Goal: Ask a question: Seek information or help from site administrators or community

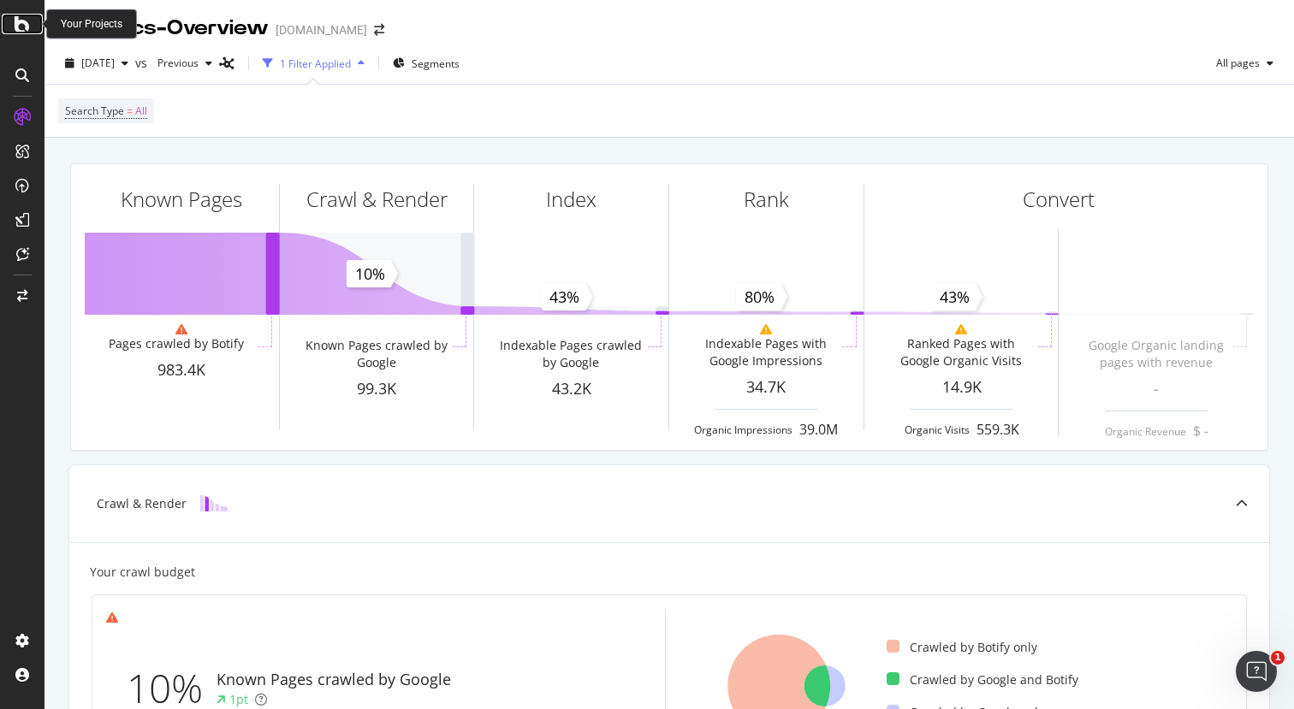
click at [11, 17] on div at bounding box center [22, 24] width 41 height 21
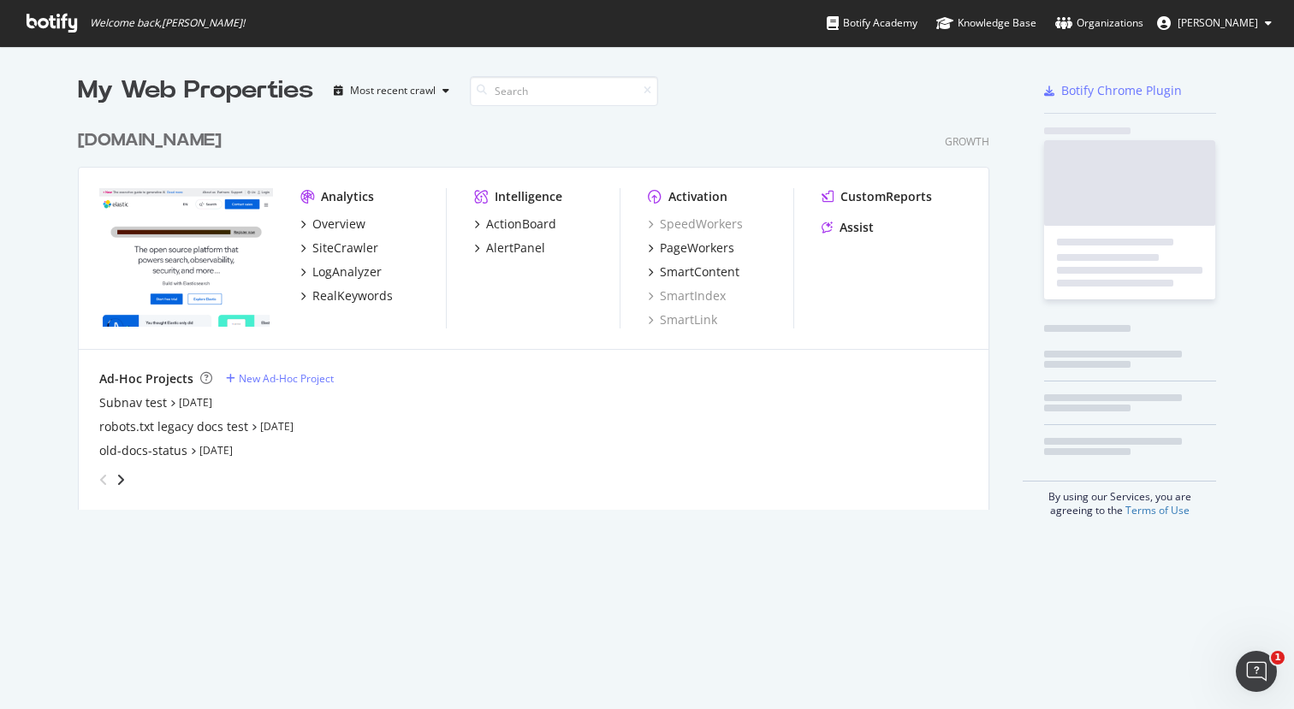
scroll to position [402, 925]
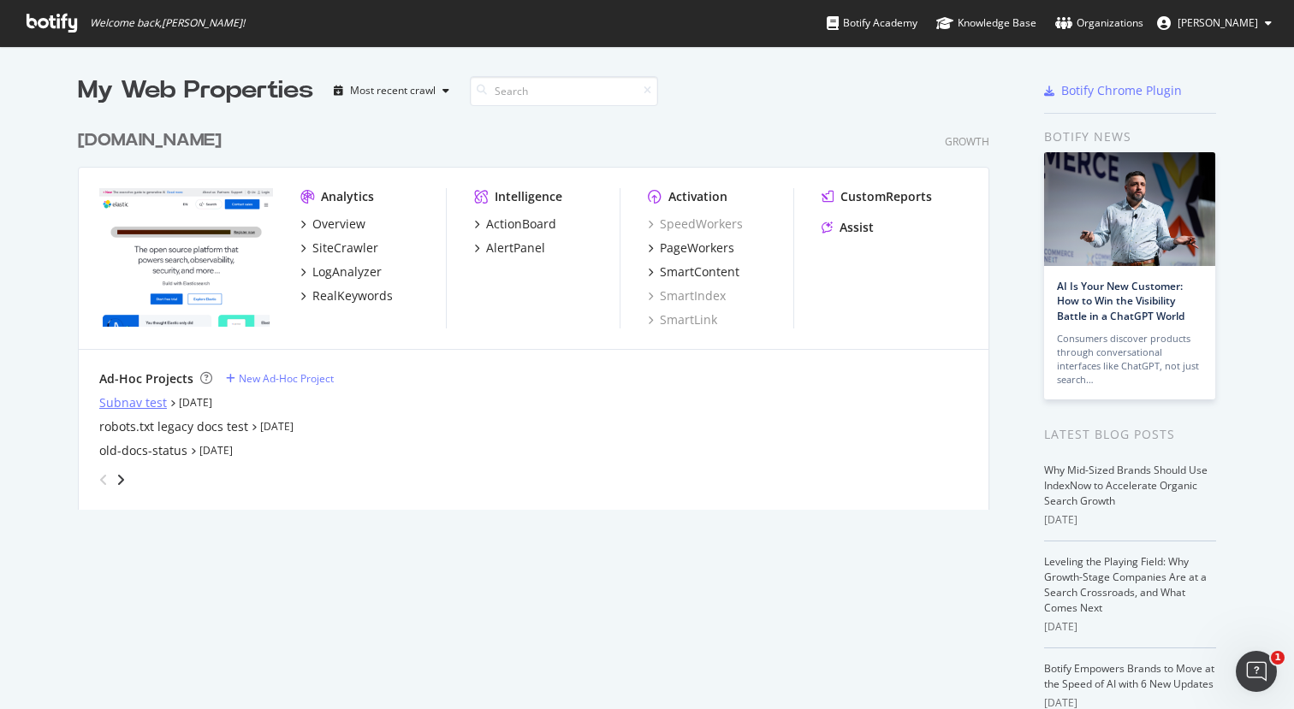
click at [150, 402] on div "Subnav test" at bounding box center [133, 402] width 68 height 17
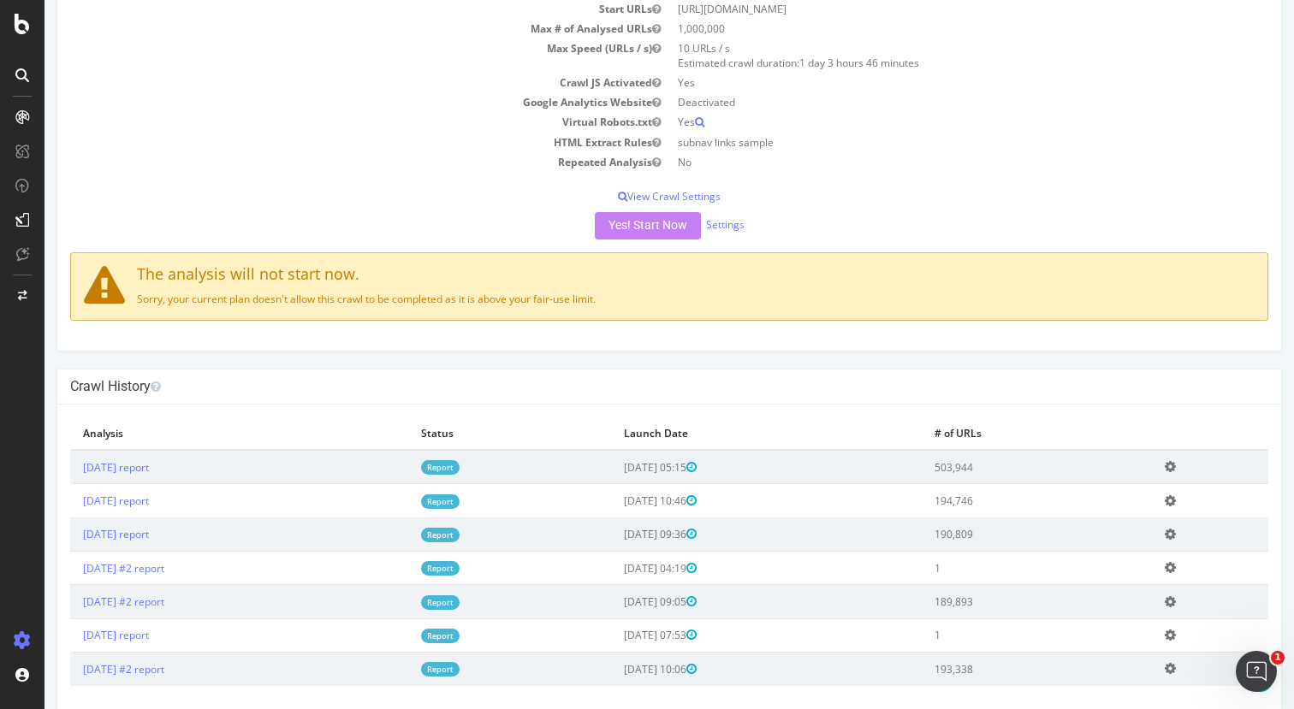
scroll to position [179, 0]
click at [732, 219] on link "Settings" at bounding box center [725, 223] width 38 height 15
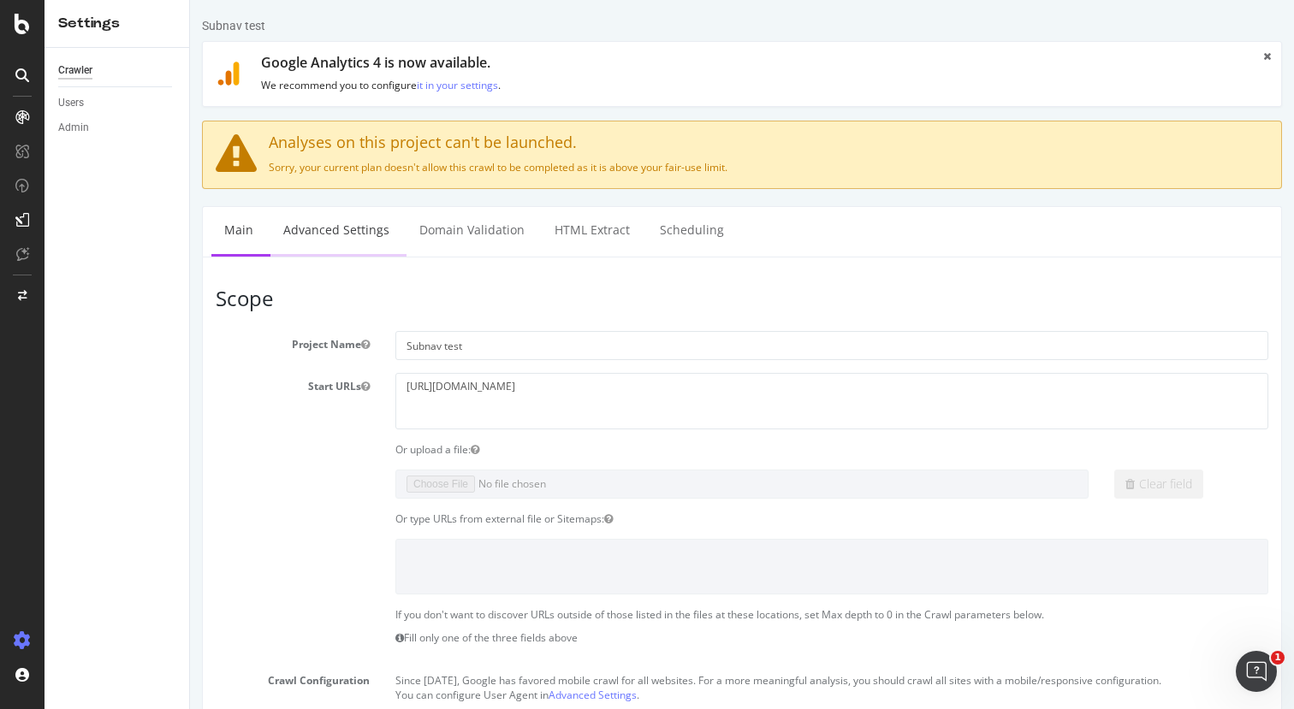
click at [355, 240] on link "Advanced Settings" at bounding box center [336, 230] width 132 height 47
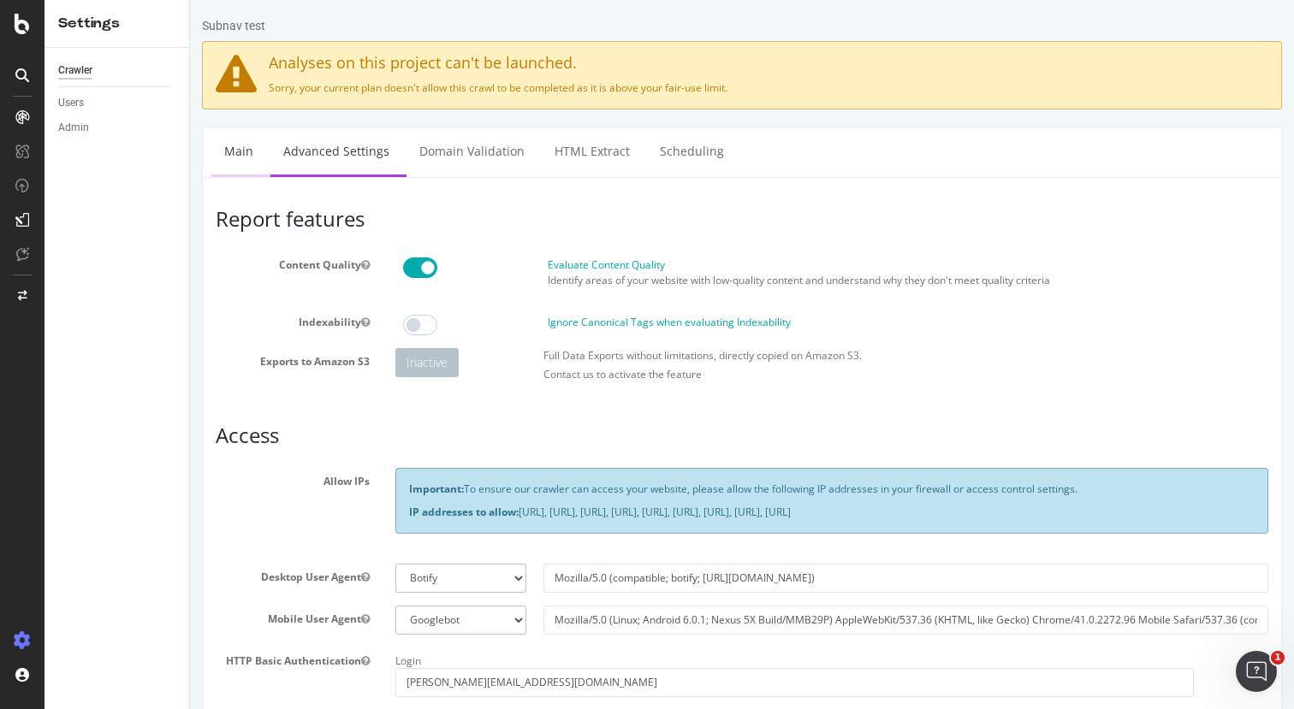
click at [242, 151] on link "Main" at bounding box center [238, 150] width 55 height 47
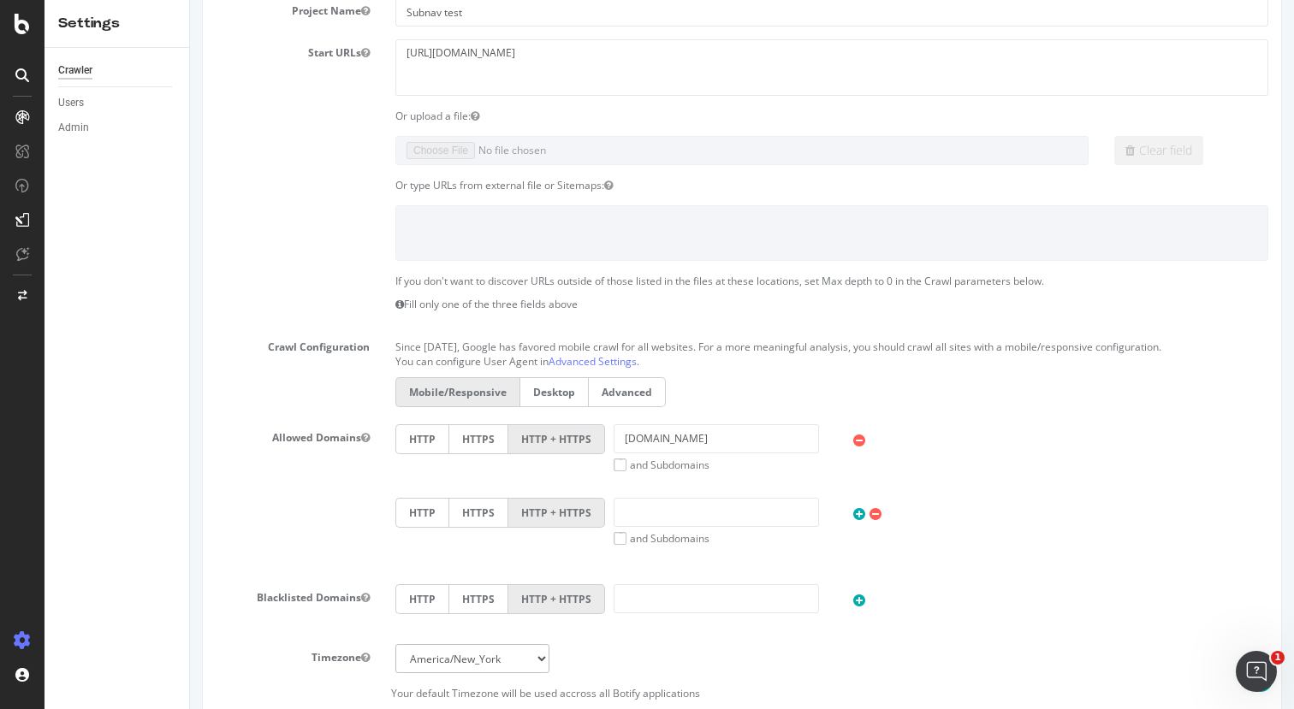
scroll to position [335, 0]
click at [616, 358] on link "Advanced Settings" at bounding box center [592, 360] width 88 height 15
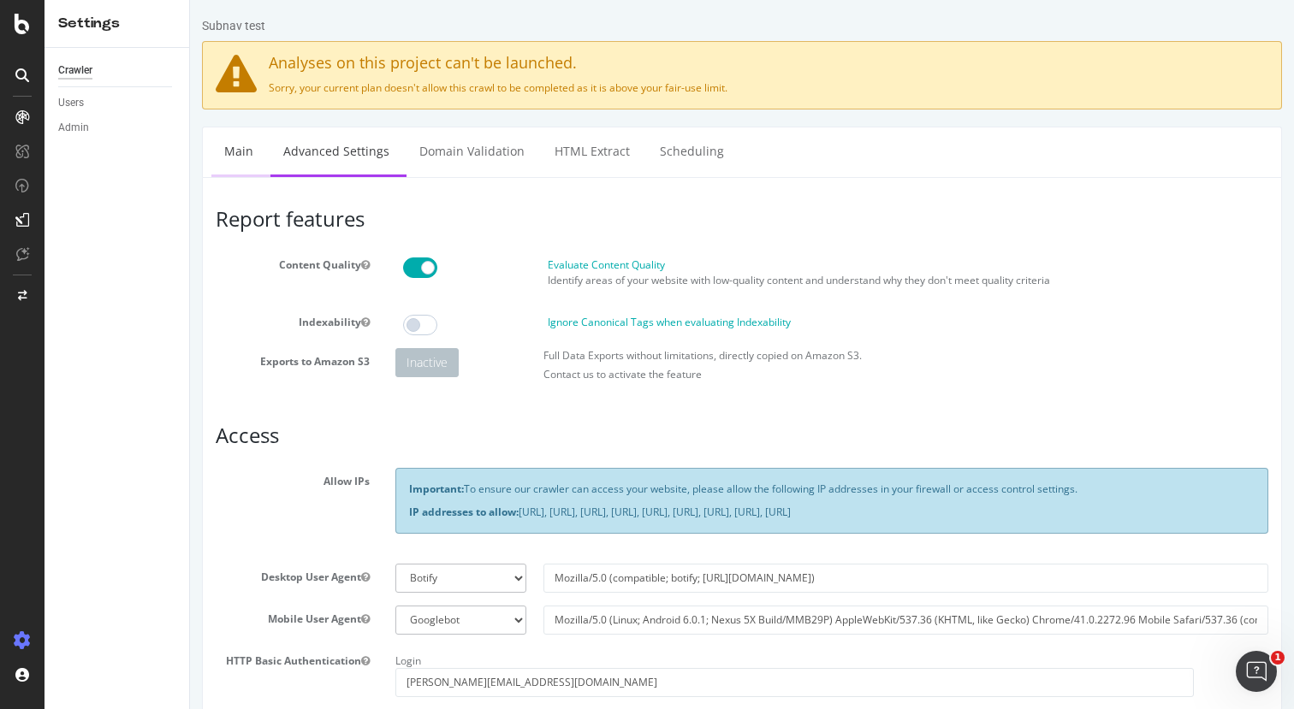
click at [214, 147] on link "Main" at bounding box center [238, 150] width 55 height 47
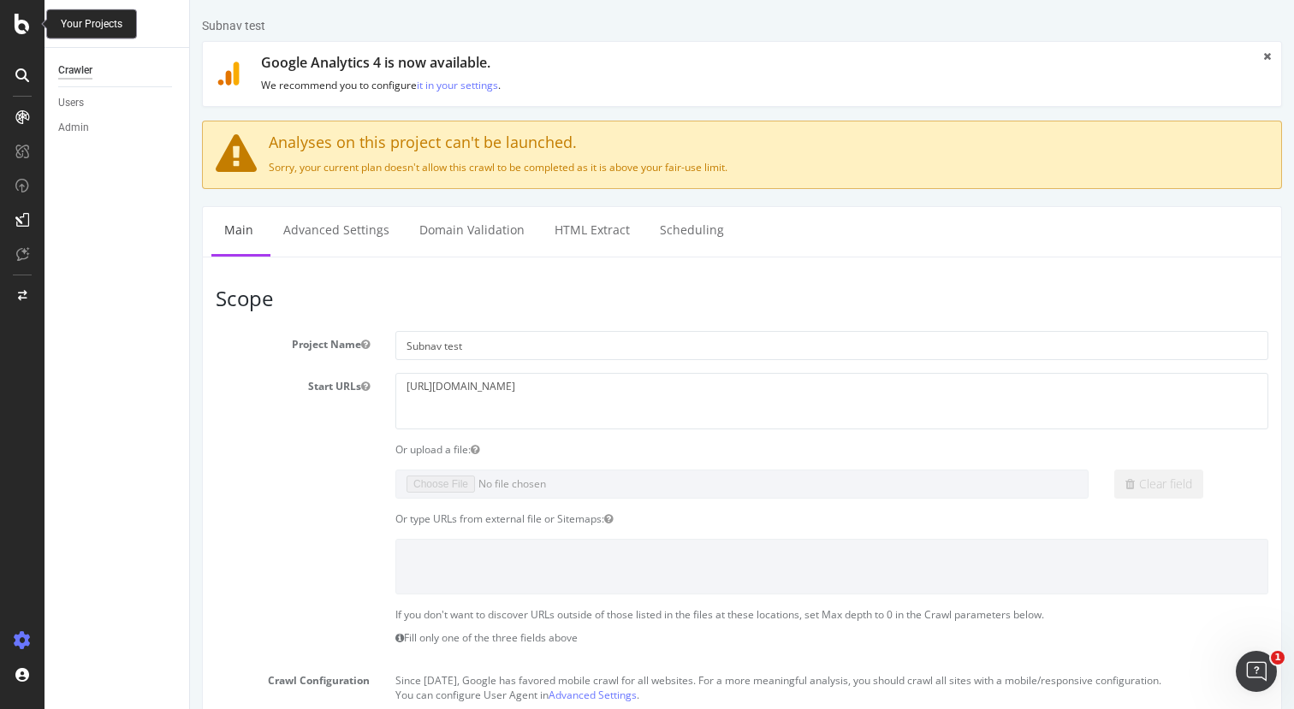
click at [21, 21] on icon at bounding box center [22, 24] width 15 height 21
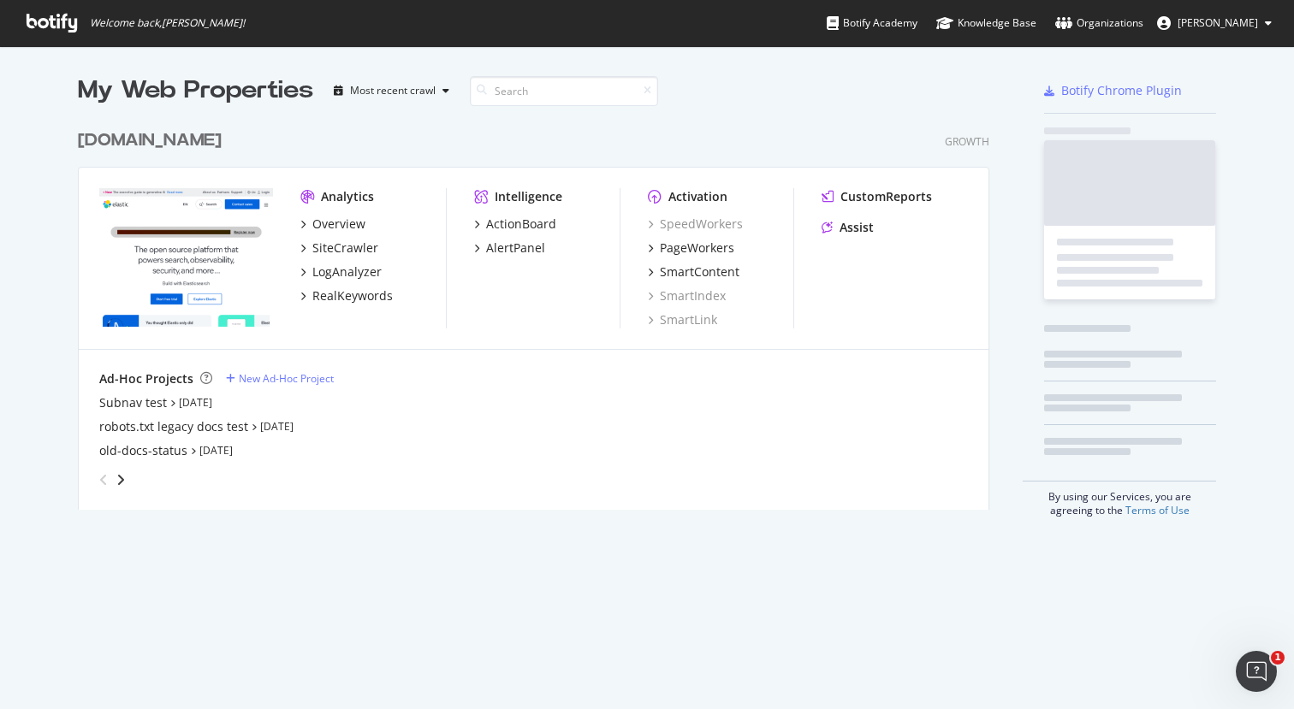
scroll to position [709, 1294]
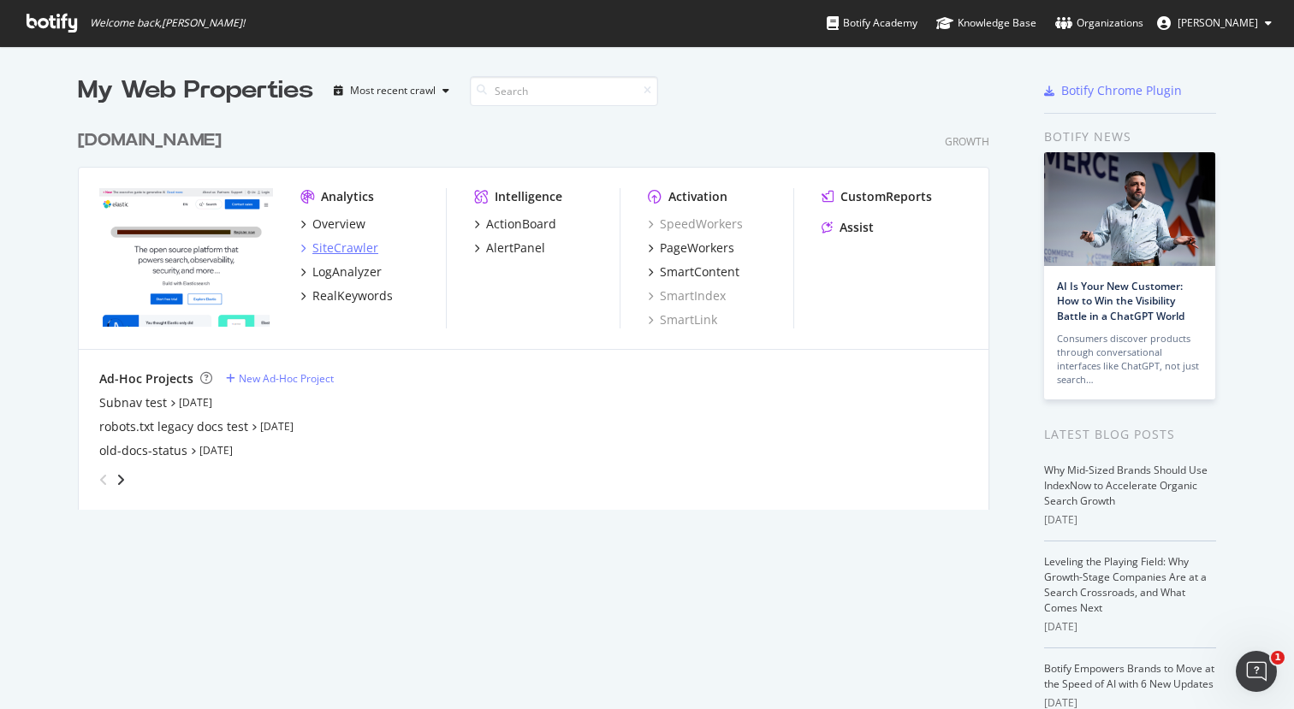
click at [351, 243] on div "SiteCrawler" at bounding box center [345, 248] width 66 height 17
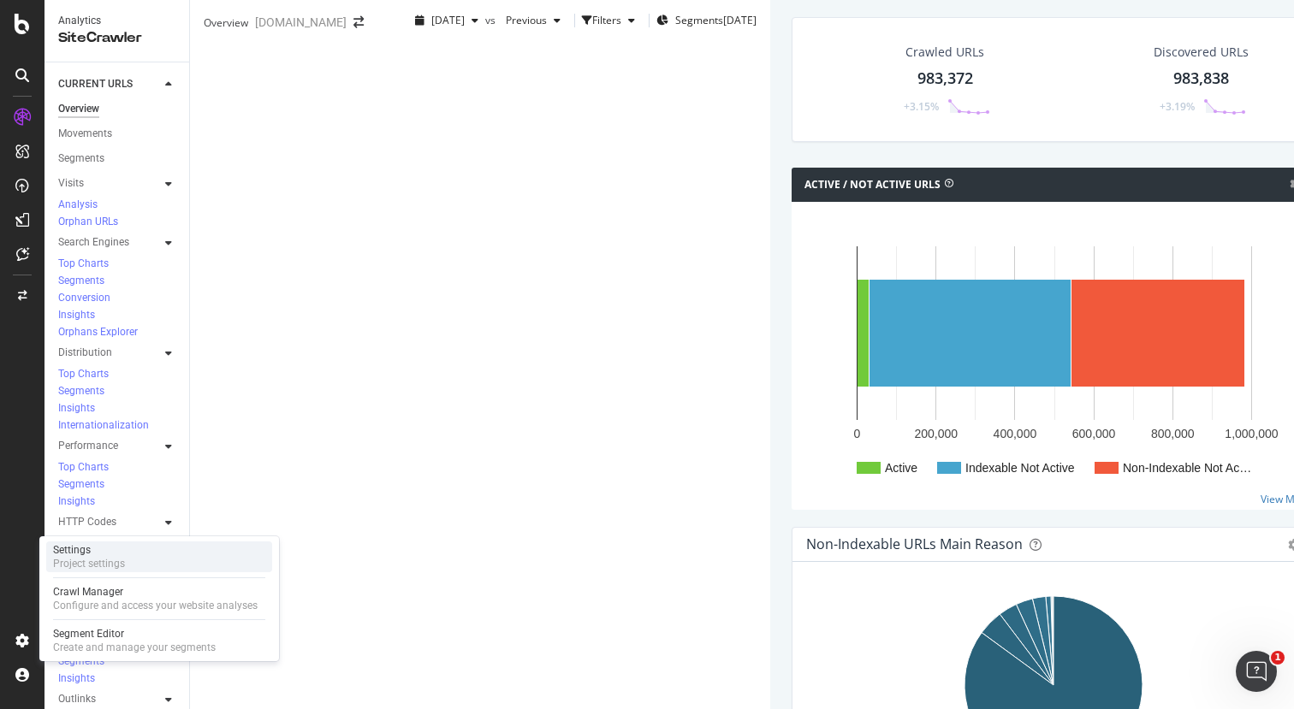
click at [77, 551] on div "Settings" at bounding box center [89, 550] width 72 height 14
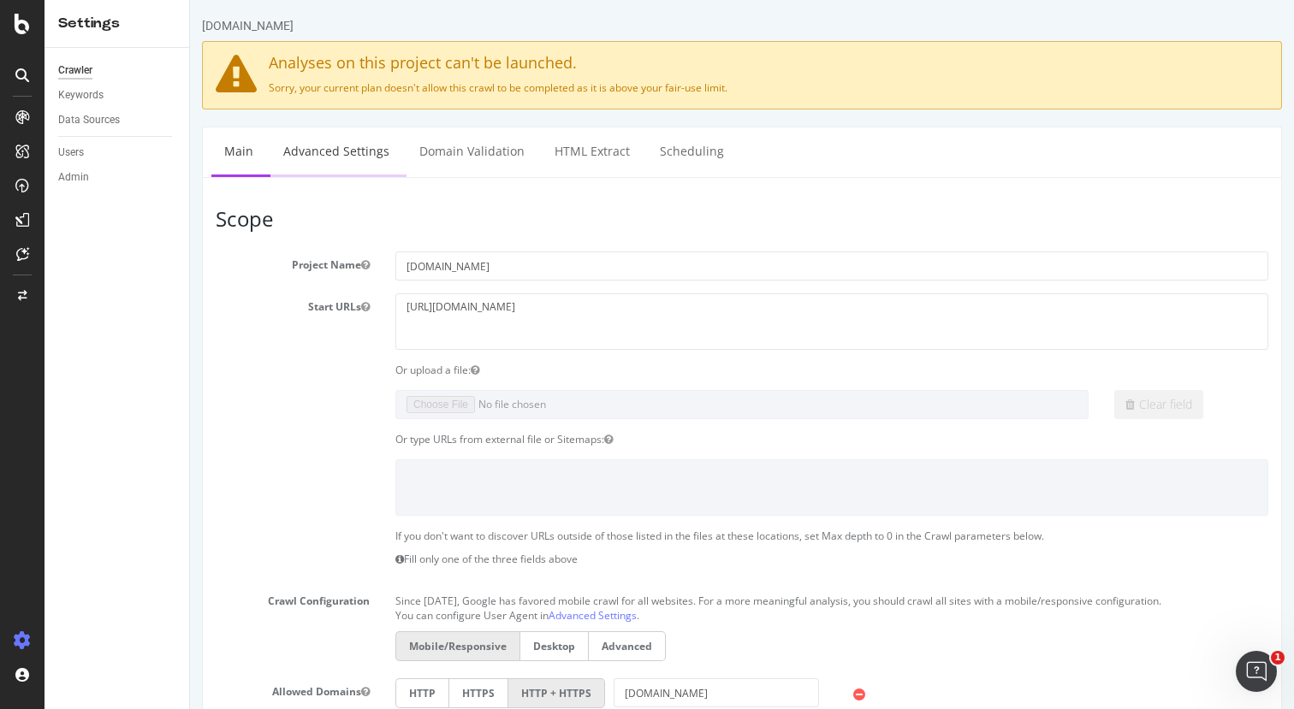
click at [332, 152] on link "Advanced Settings" at bounding box center [336, 150] width 132 height 47
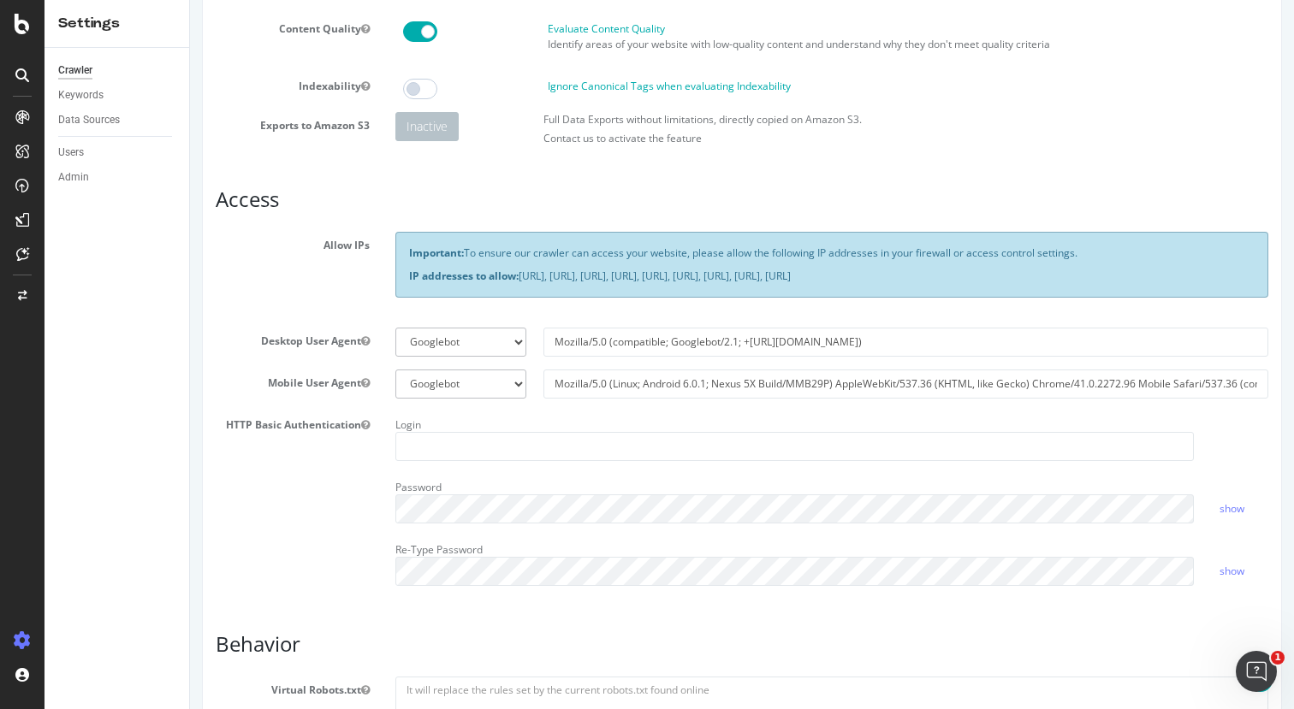
scroll to position [208, 0]
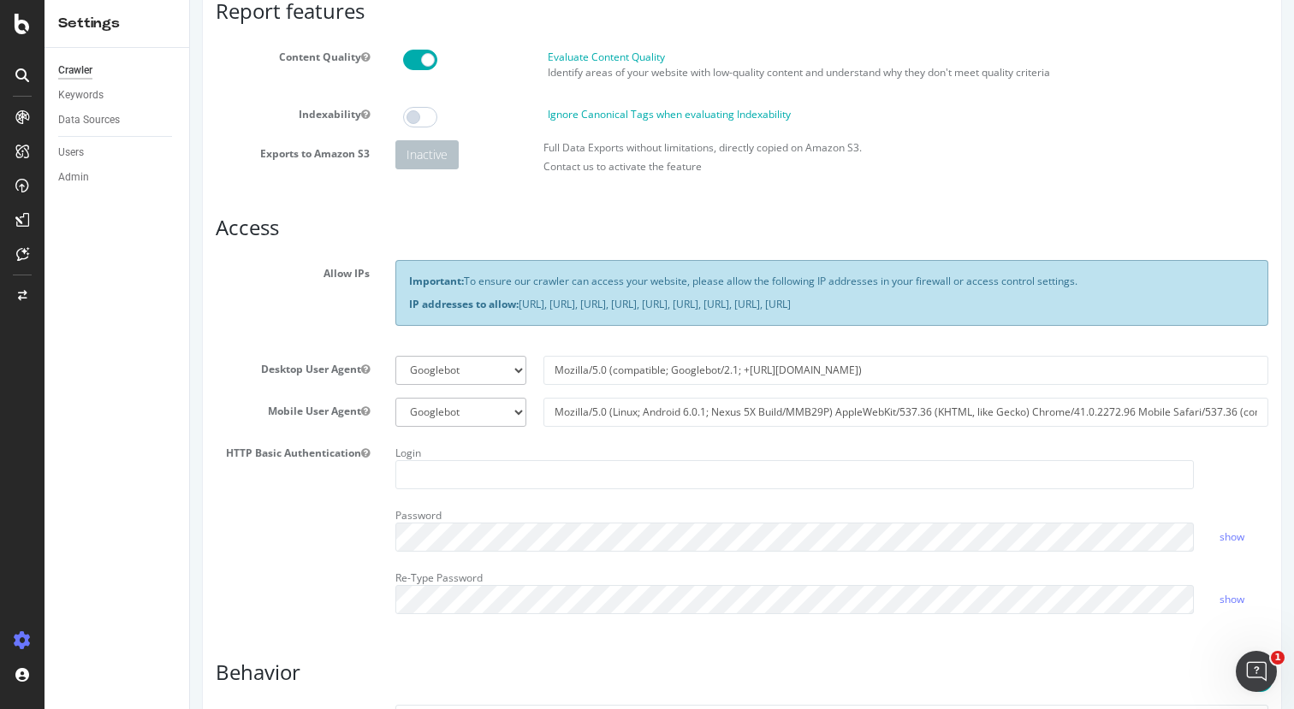
click at [428, 120] on span at bounding box center [420, 117] width 34 height 21
click at [416, 120] on span at bounding box center [420, 117] width 34 height 21
click at [27, 17] on icon at bounding box center [22, 24] width 15 height 21
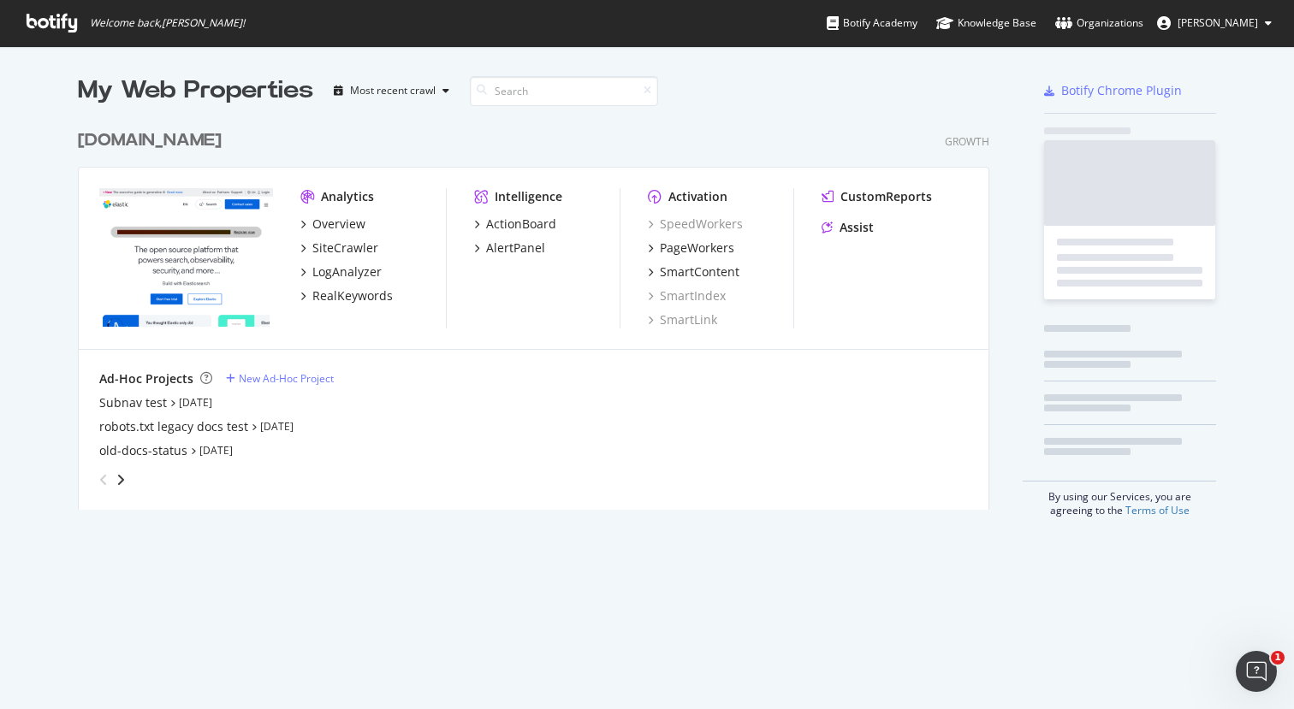
scroll to position [709, 1294]
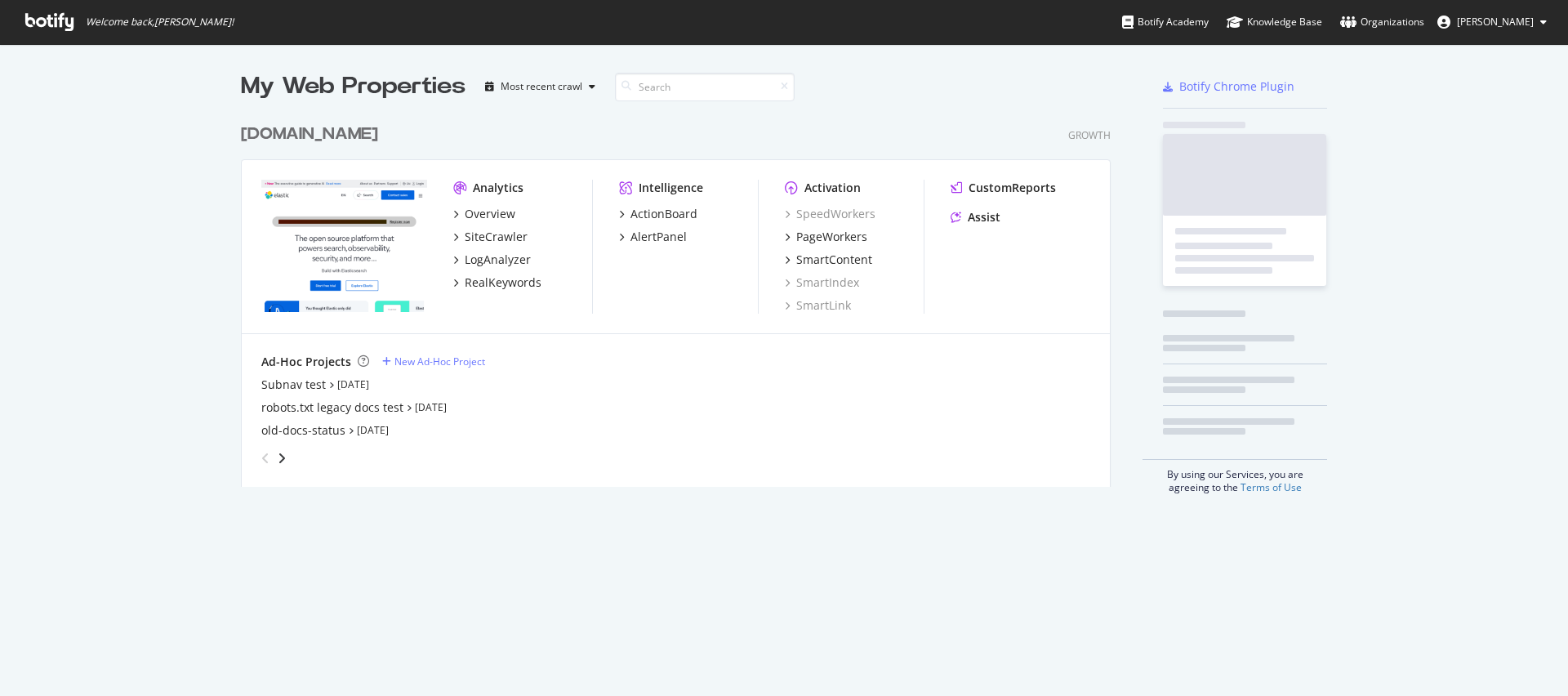
scroll to position [384, 883]
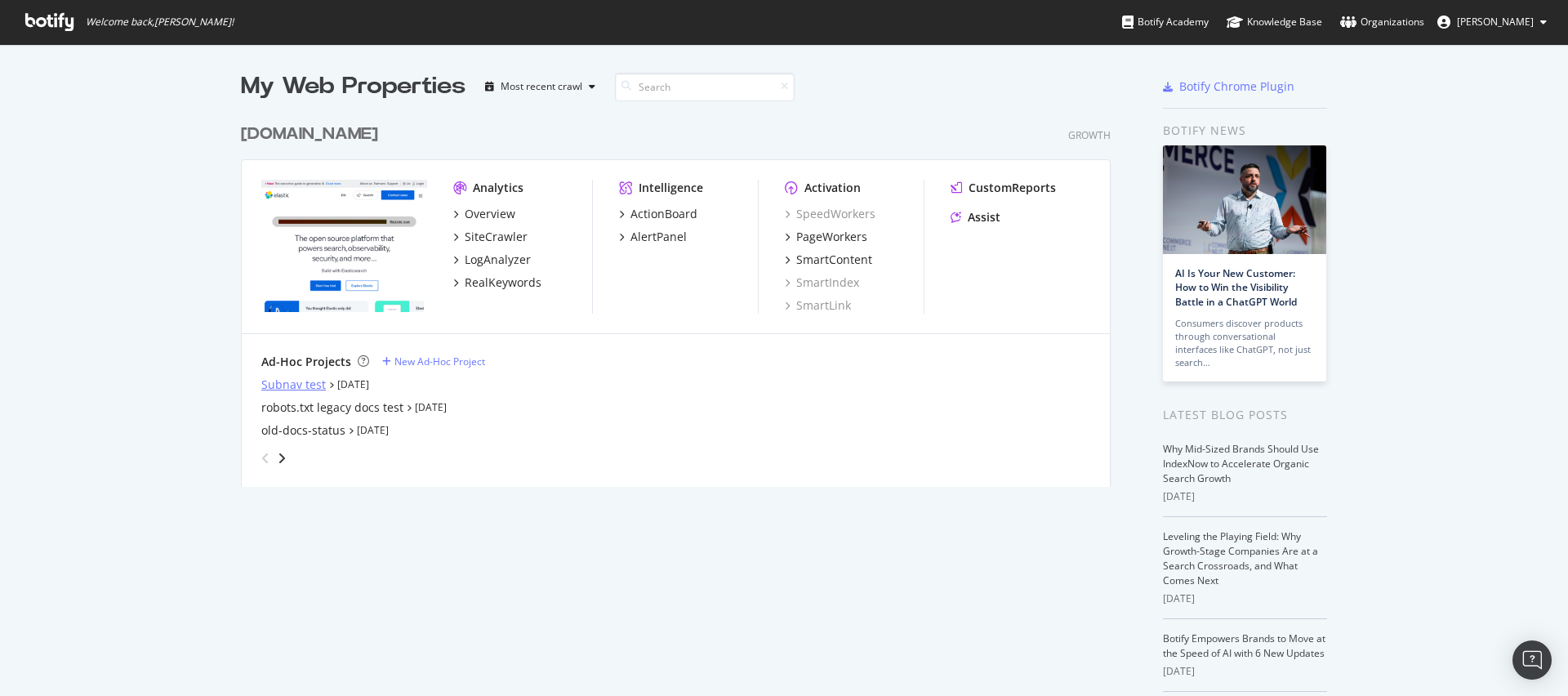
click at [299, 388] on div "Subnav test" at bounding box center [294, 384] width 65 height 16
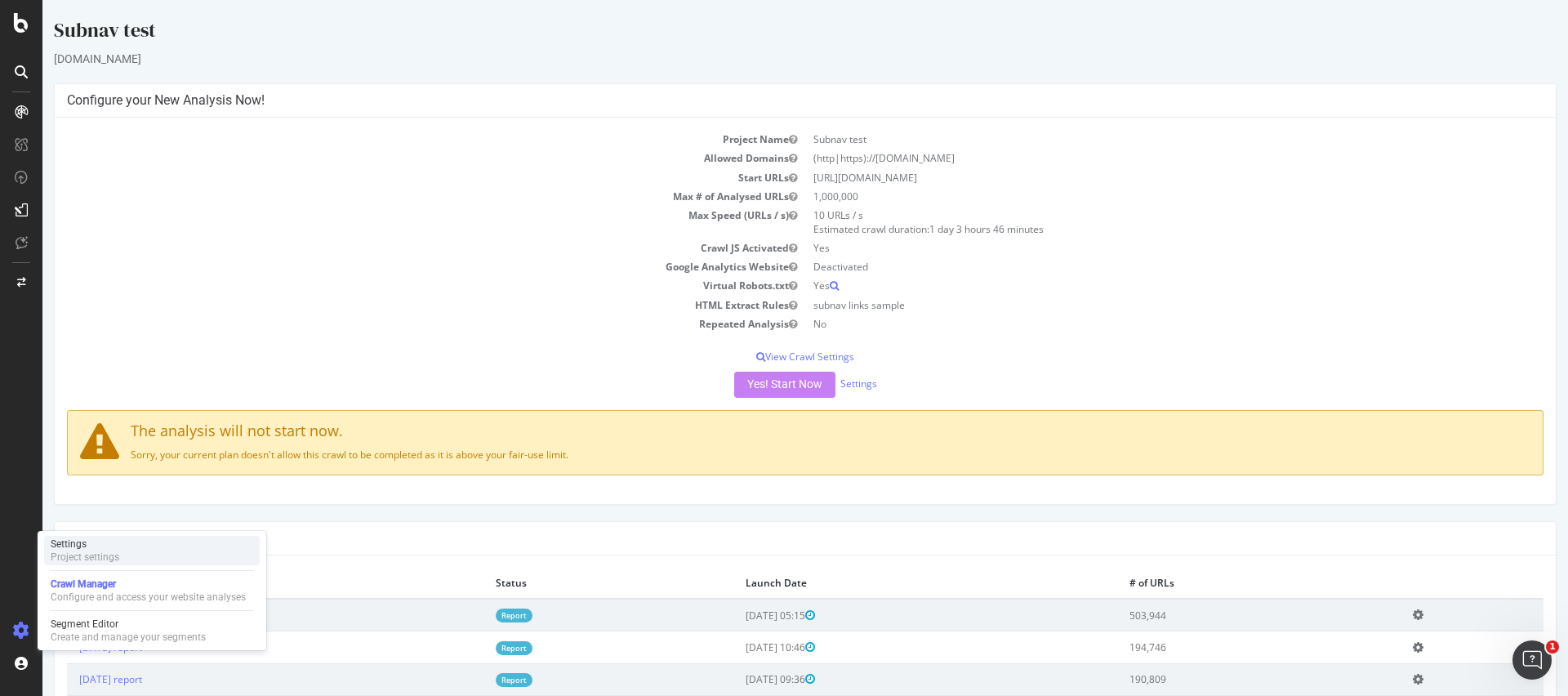
click at [93, 551] on div "Project settings" at bounding box center [85, 558] width 69 height 13
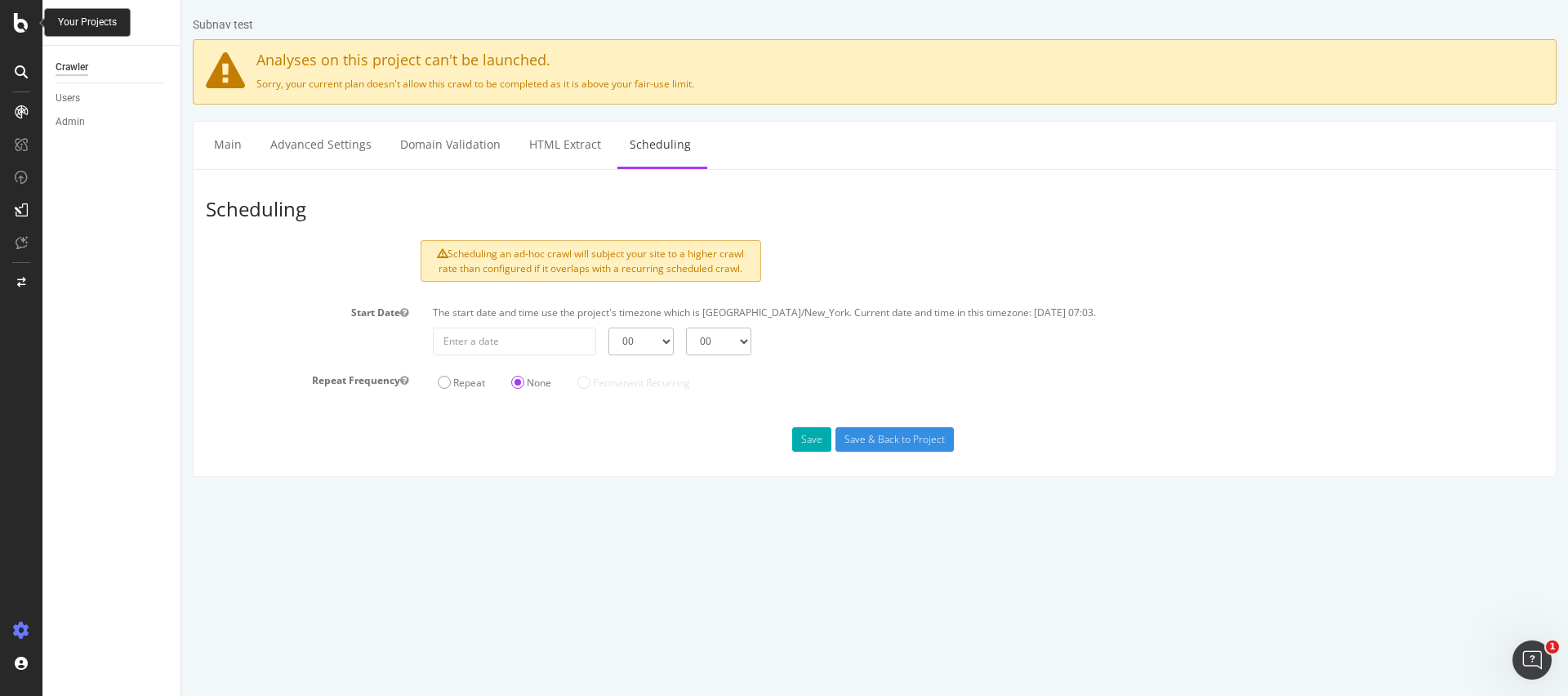
click at [25, 22] on icon at bounding box center [21, 23] width 14 height 20
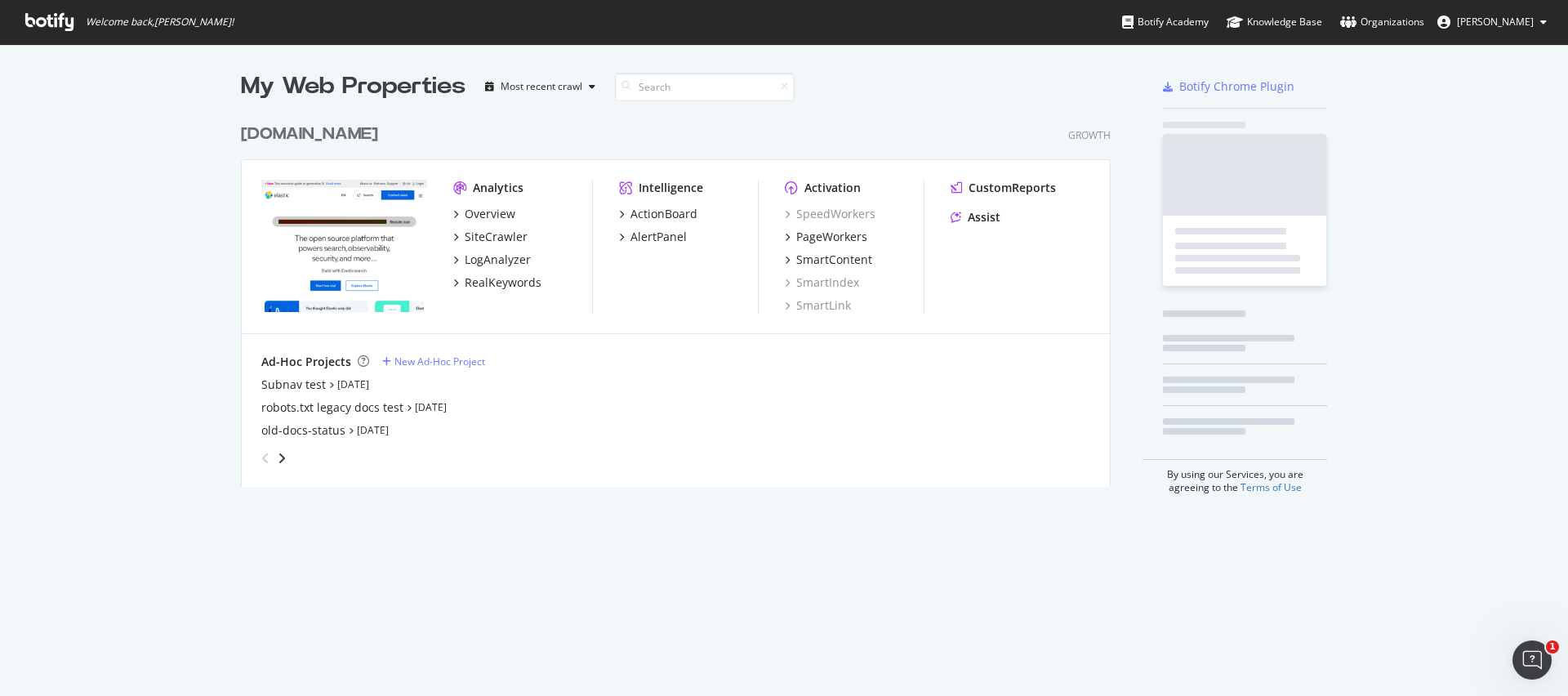
scroll to position [696, 1568]
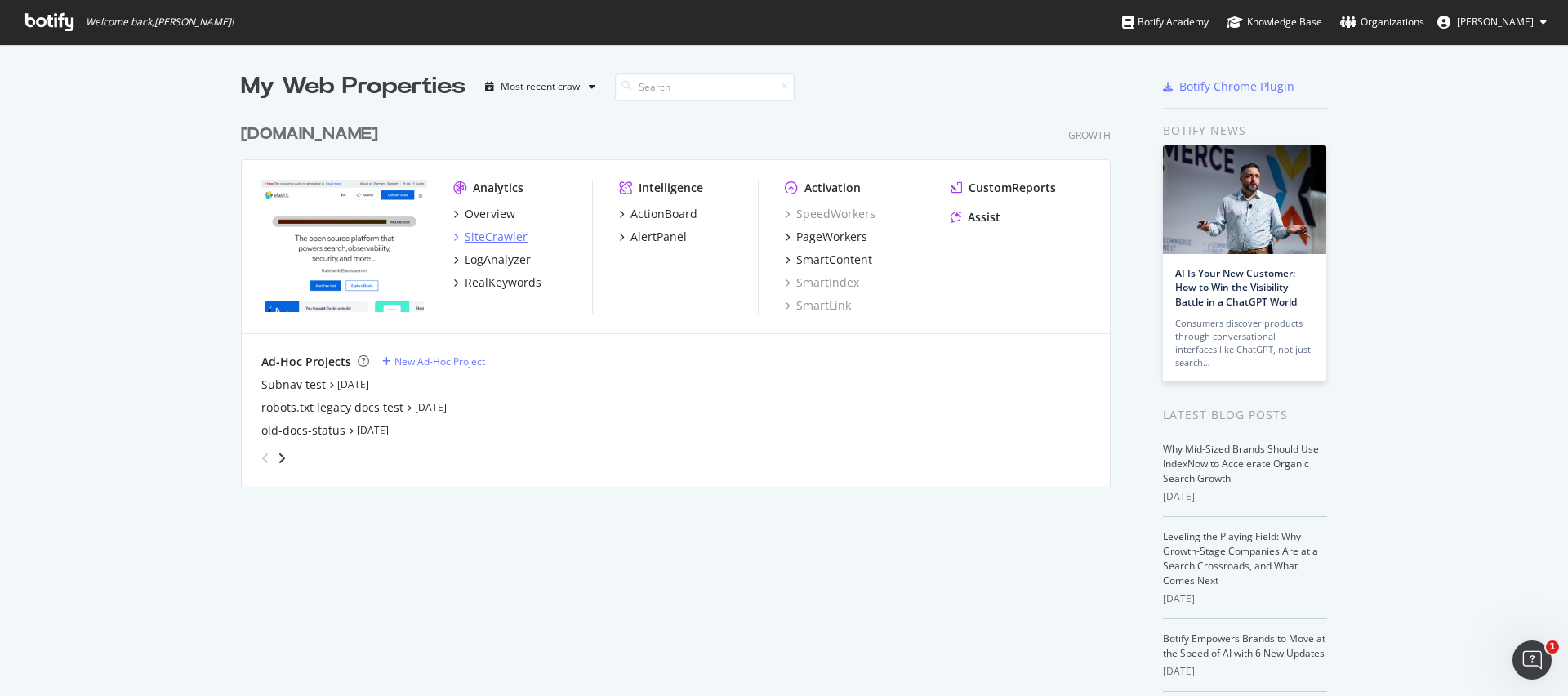
click at [494, 235] on div "SiteCrawler" at bounding box center [496, 237] width 63 height 16
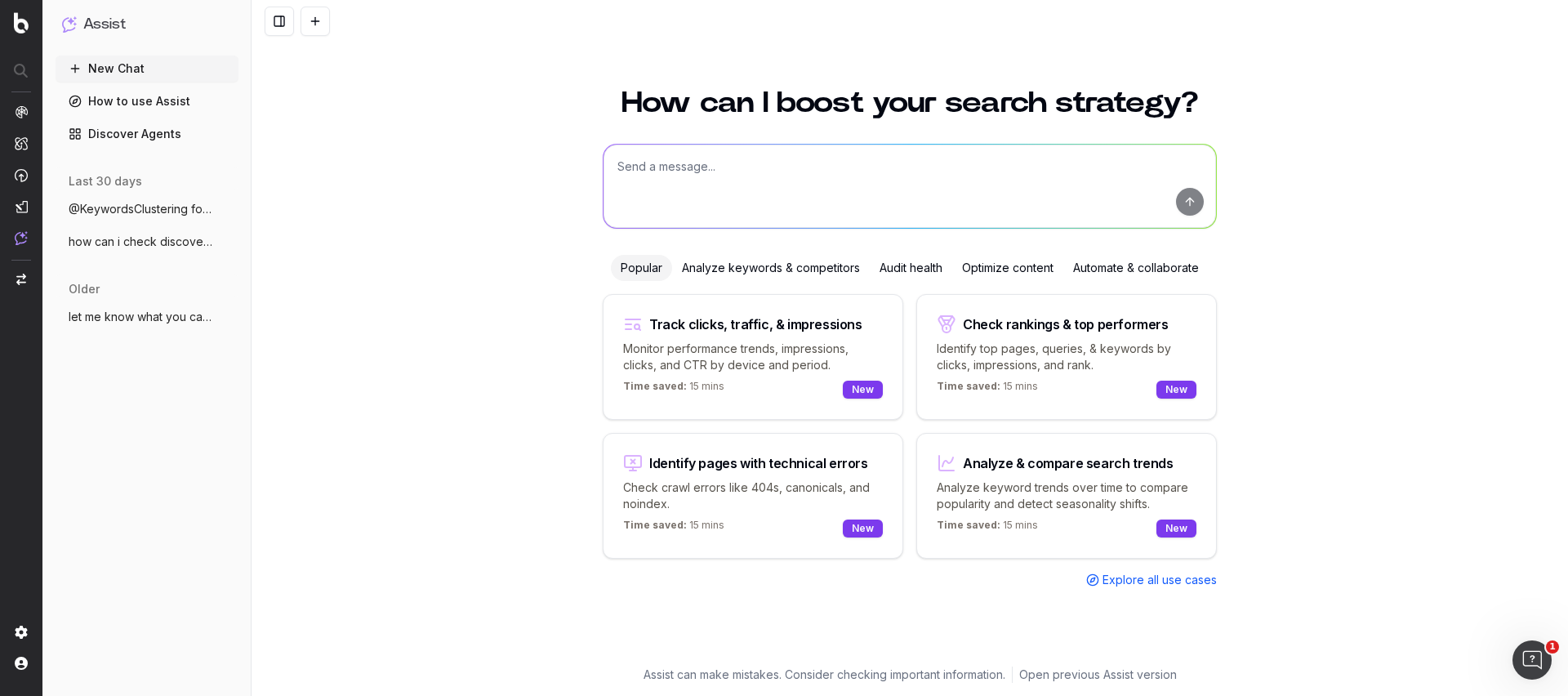
click at [662, 161] on textarea at bounding box center [909, 185] width 613 height 83
click at [707, 175] on textarea at bounding box center [909, 185] width 613 height 83
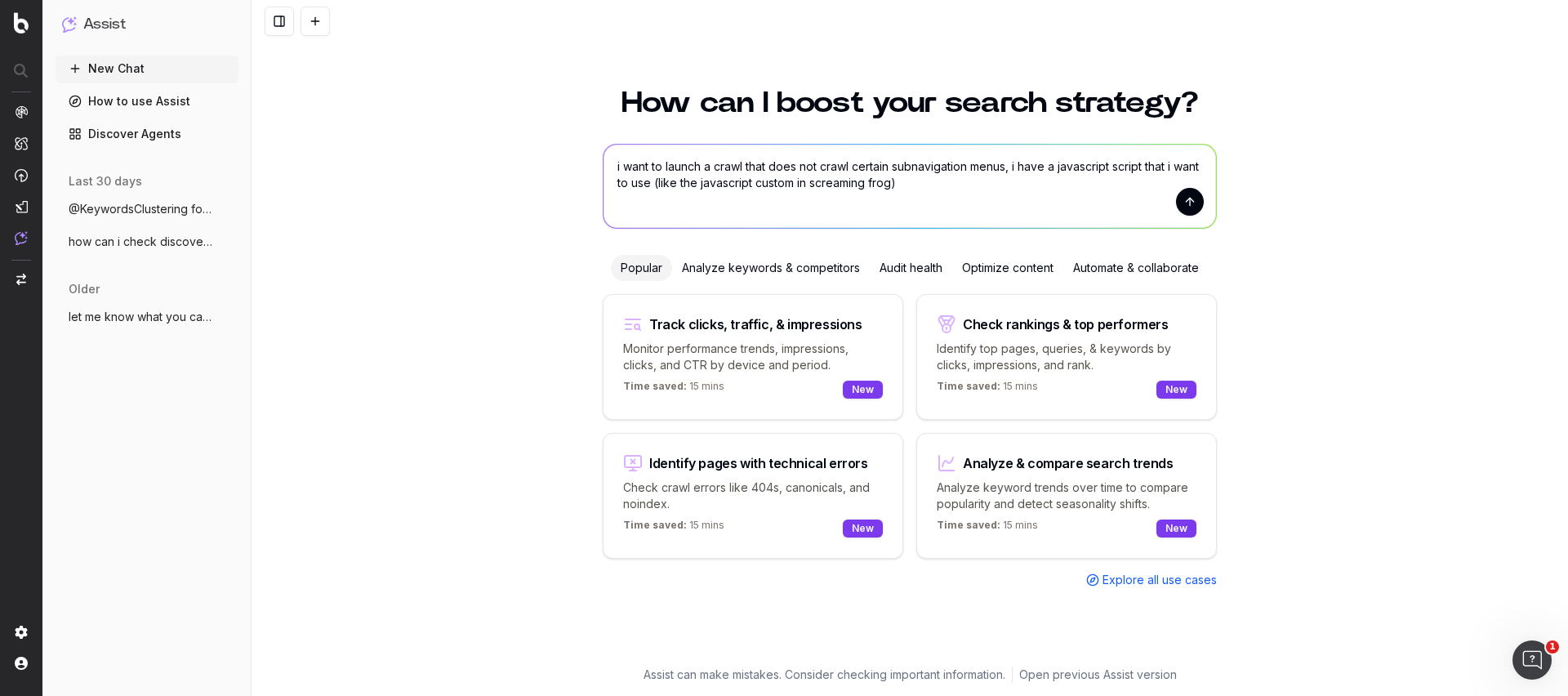
click at [682, 184] on textarea "i want to launch a crawl that does not crawl certain subnavigation menus, i hav…" at bounding box center [909, 185] width 613 height 83
click at [1030, 177] on textarea "i want to launch a crawl that does not crawl certain subnavigation menus, i hav…" at bounding box center [909, 185] width 613 height 83
type textarea "i want to launch a crawl that does not crawl certain subnavigation menus, i hav…"
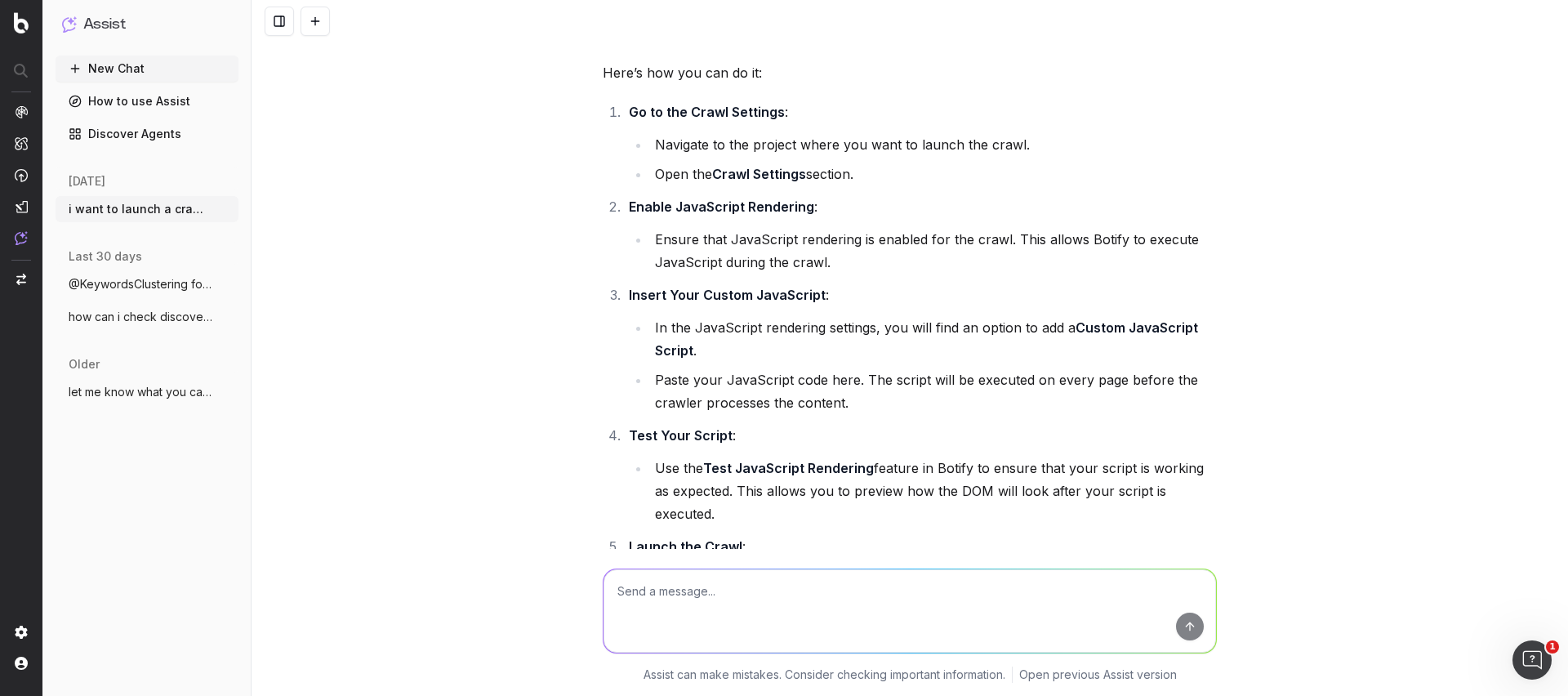
scroll to position [171, 0]
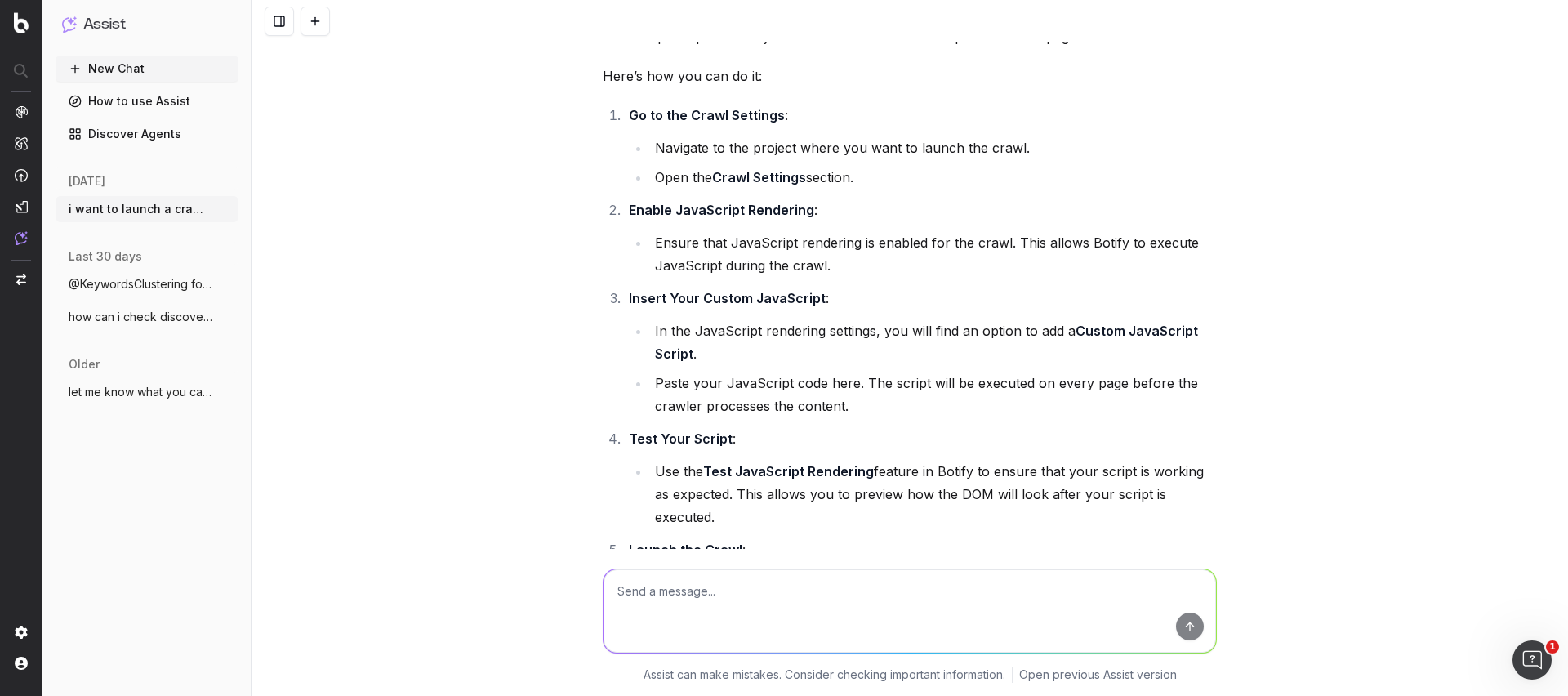
click at [839, 604] on textarea at bounding box center [909, 610] width 613 height 83
type textarea "i know for a fact that javascript rendering is enabled, but i cannot see the op…"
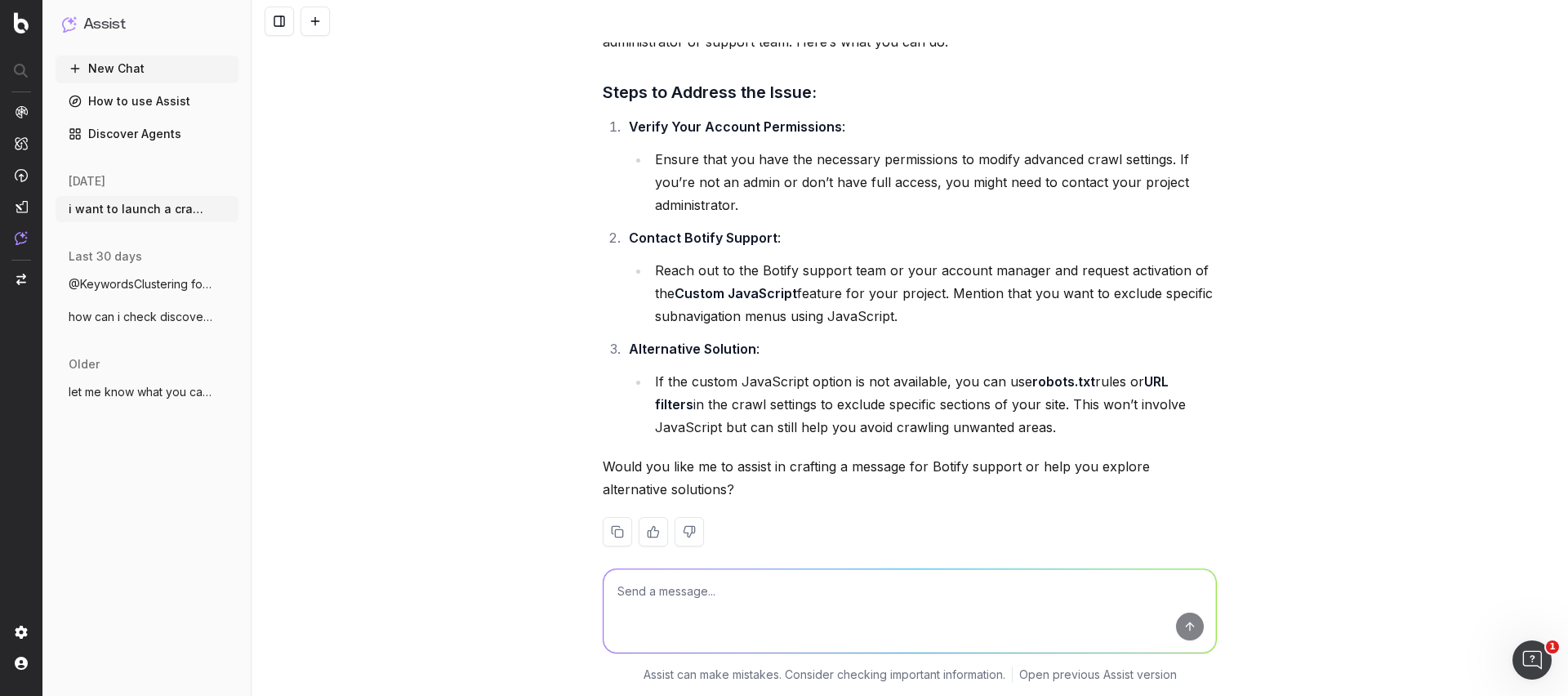
scroll to position [1062, 0]
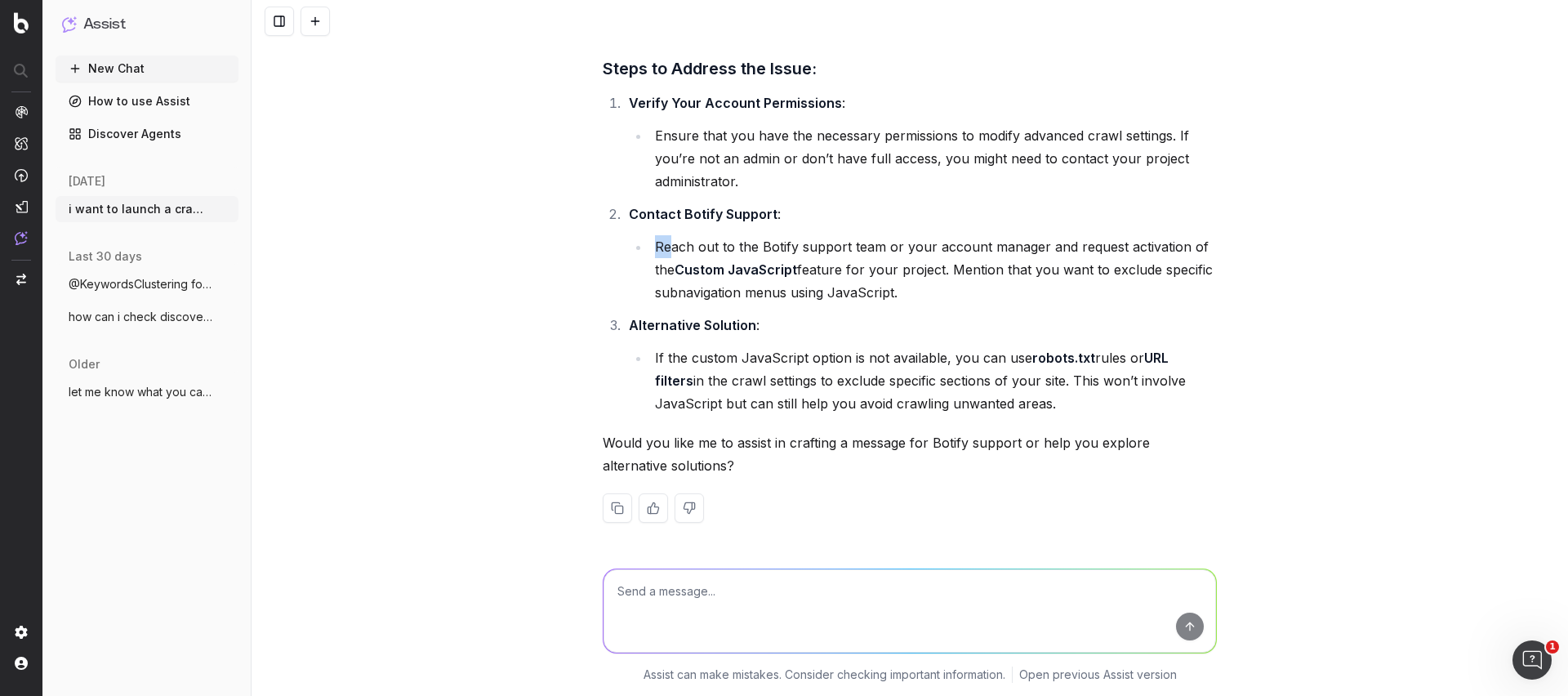
drag, startPoint x: 657, startPoint y: 246, endPoint x: 672, endPoint y: 247, distance: 15.0
click at [672, 247] on li "Reach out to the Botify support team or your account manager and request activa…" at bounding box center [933, 269] width 567 height 69
click at [1052, 336] on li "Alternative Solution : If the custom JavaScript option is not available, you ca…" at bounding box center [920, 365] width 593 height 101
click at [767, 611] on textarea at bounding box center [909, 610] width 613 height 83
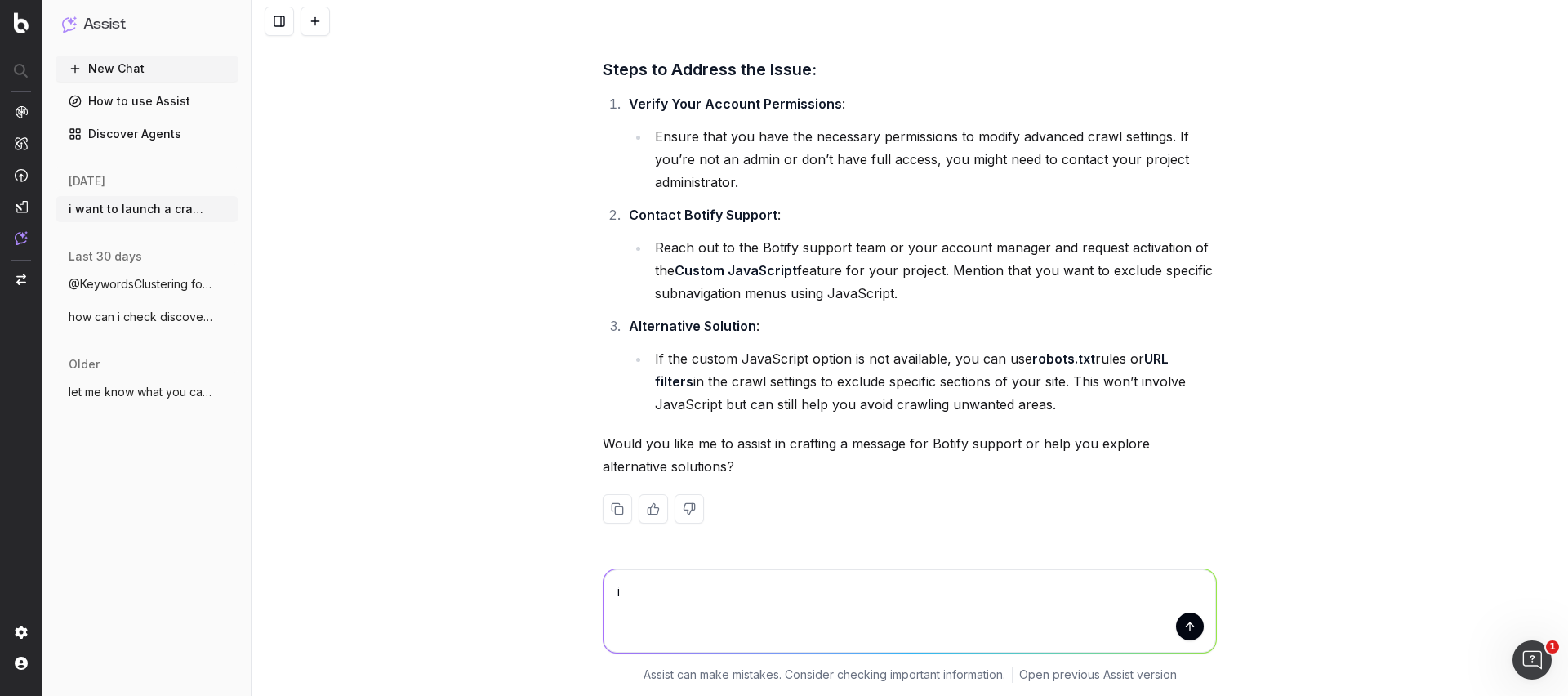
type textarea "i"
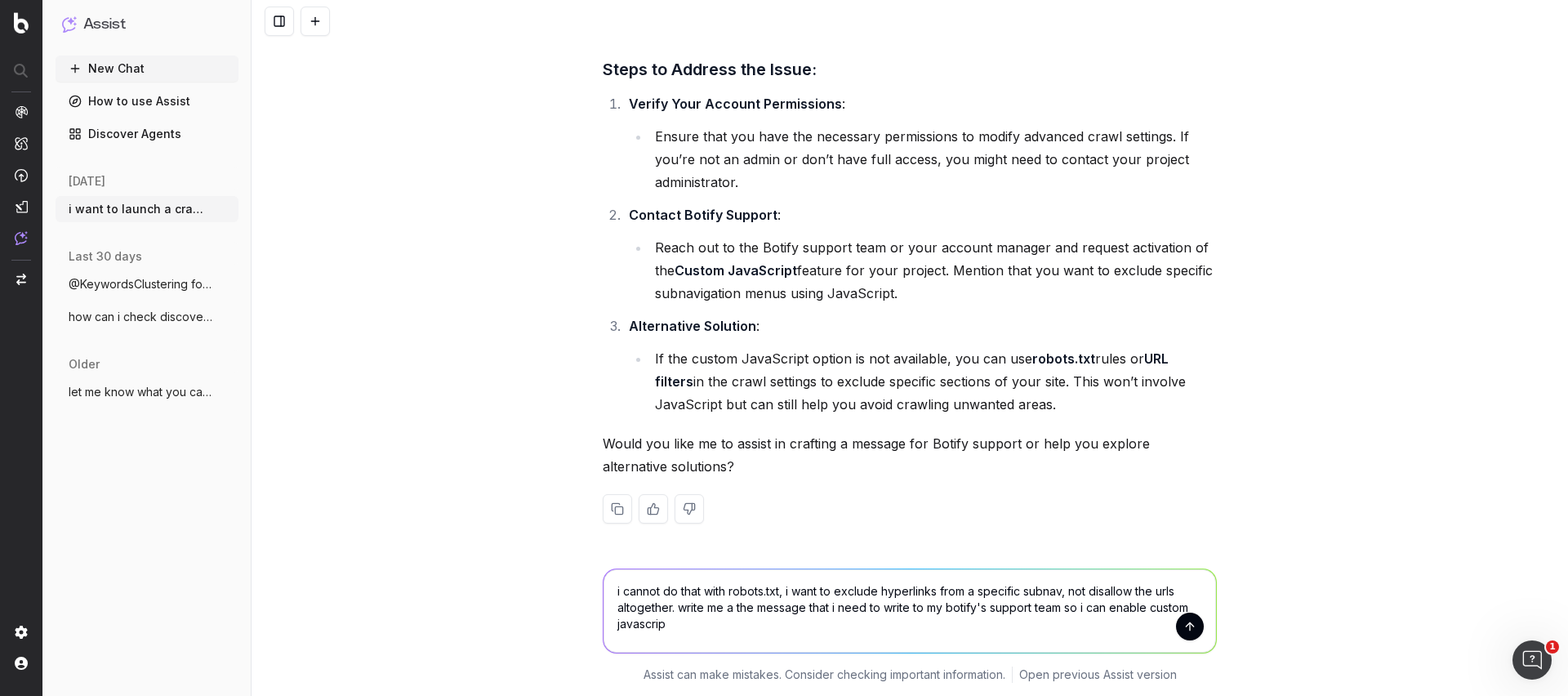
type textarea "i cannot do that with robots.txt, i want to exclude hyperlinks from a specific …"
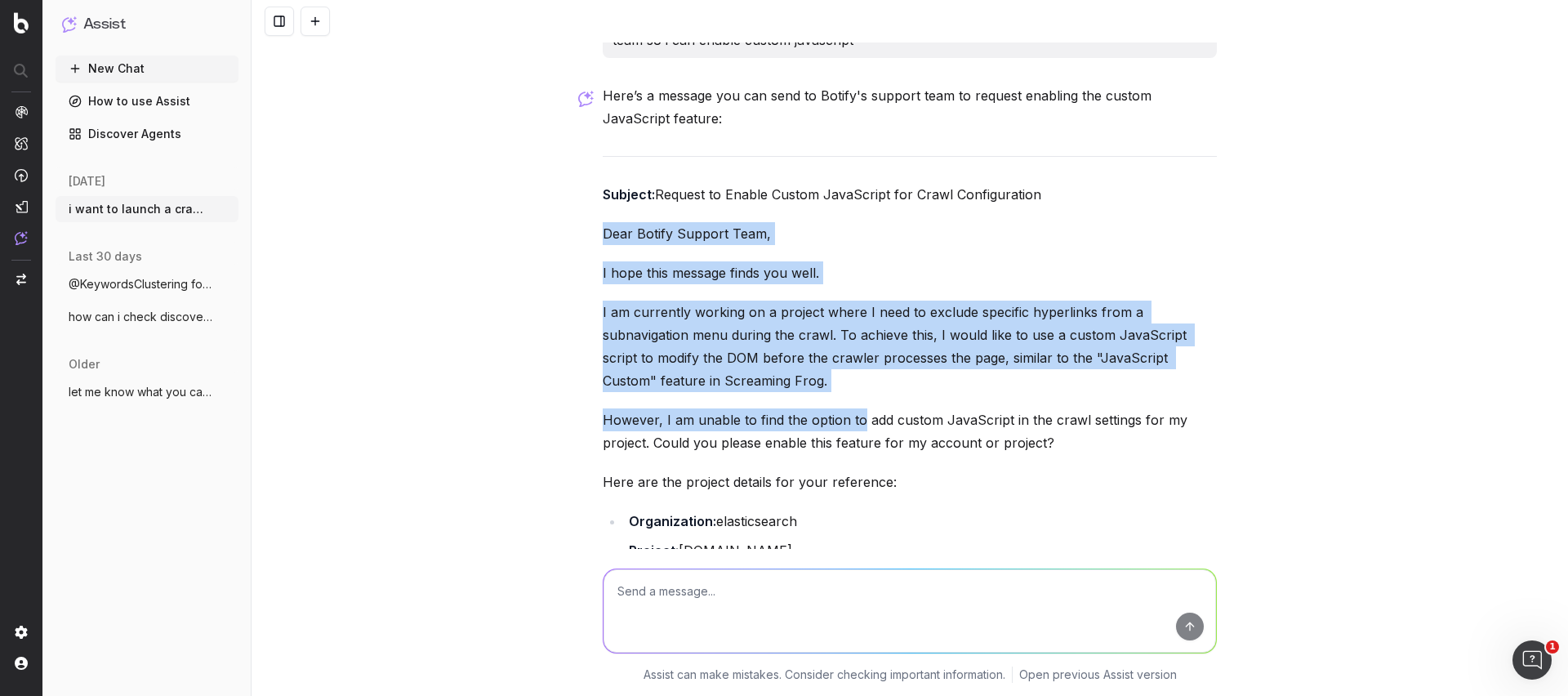
scroll to position [1666, 0]
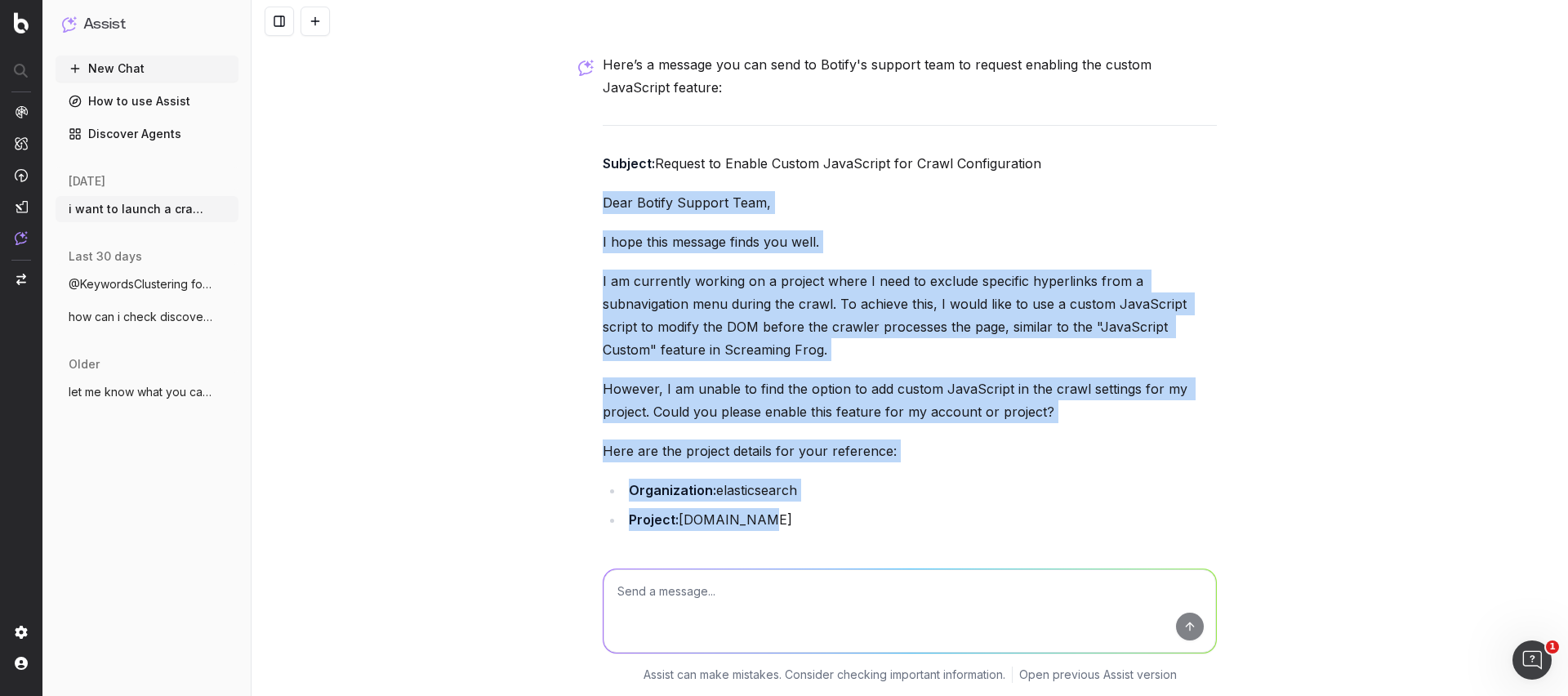
drag, startPoint x: 607, startPoint y: 235, endPoint x: 882, endPoint y: 515, distance: 392.5
click at [882, 515] on div "Here’s a message you can send to Botify's support team to request enabling the …" at bounding box center [909, 459] width 614 height 812
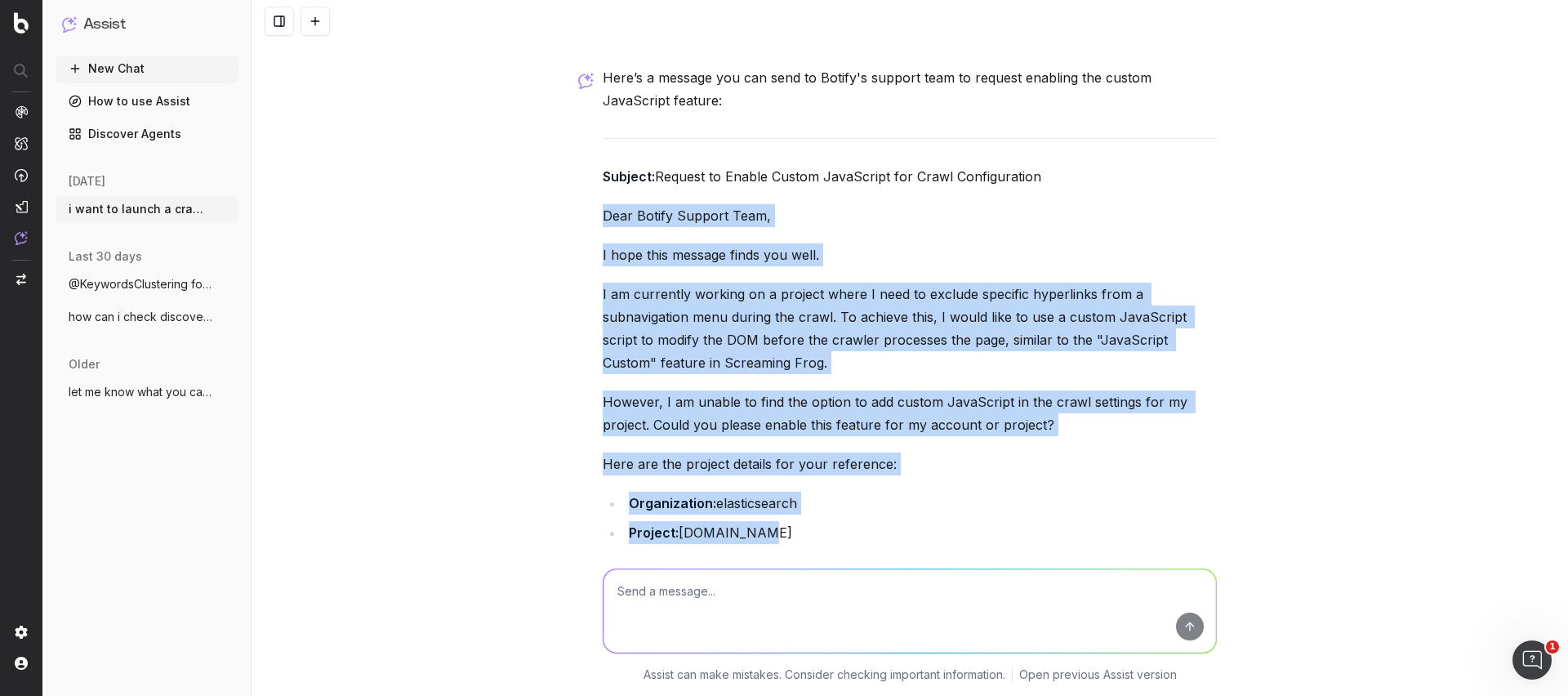
copy div "Dear Botify Support Team, I hope this message finds you well. I am currently wo…"
